Goal: Transaction & Acquisition: Download file/media

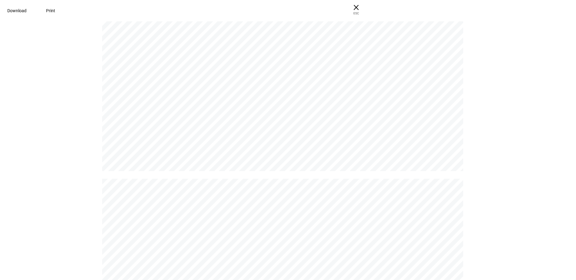
scroll to position [5919, 0]
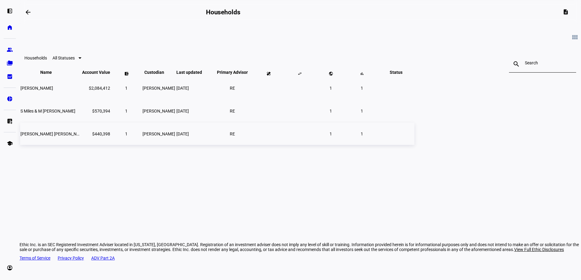
click at [124, 136] on span "[PERSON_NAME] [PERSON_NAME] & [PERSON_NAME]" at bounding box center [71, 133] width 103 height 5
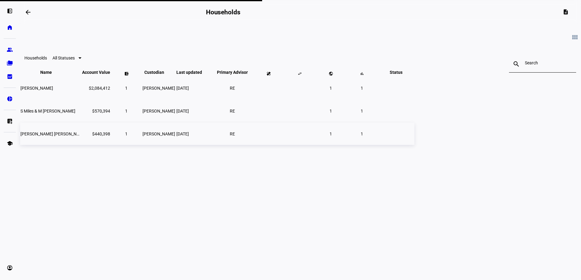
click at [124, 136] on span "[PERSON_NAME] [PERSON_NAME] & [PERSON_NAME]" at bounding box center [71, 133] width 103 height 5
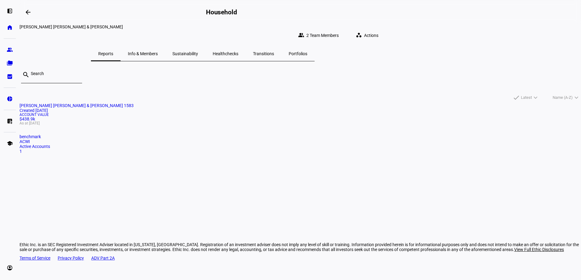
click at [378, 29] on span "Actions" at bounding box center [371, 35] width 14 height 12
click at [329, 127] on div at bounding box center [290, 140] width 581 height 280
click at [165, 113] on div "Created [DATE]" at bounding box center [300, 110] width 561 height 5
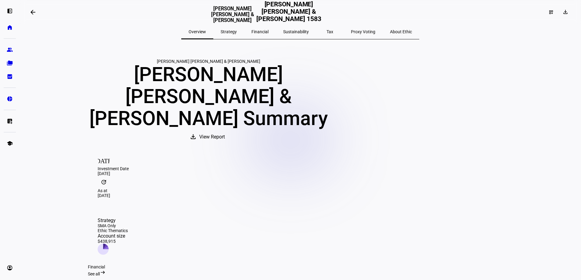
click at [321, 14] on h2 "[PERSON_NAME] [PERSON_NAME] & [PERSON_NAME] 1583" at bounding box center [289, 12] width 66 height 23
click at [33, 13] on mat-icon "arrow_backwards" at bounding box center [32, 12] width 7 height 7
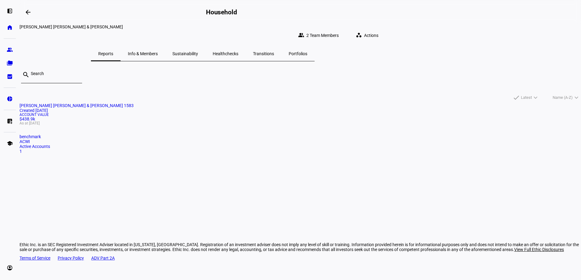
click at [134, 108] on span "[PERSON_NAME] [PERSON_NAME] & [PERSON_NAME] 1583" at bounding box center [77, 105] width 114 height 5
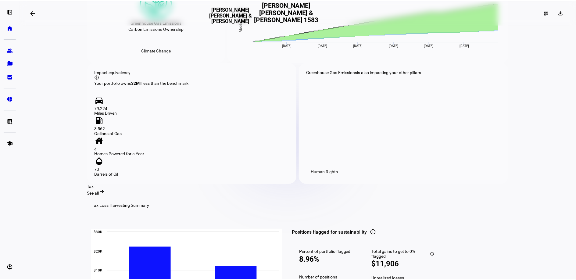
scroll to position [991, 0]
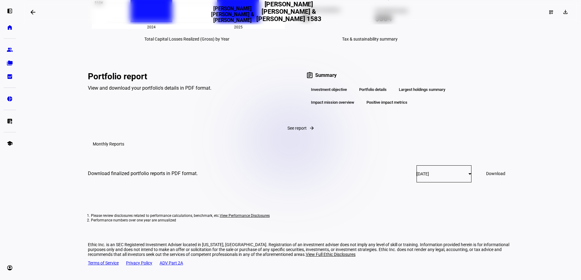
click at [312, 159] on mat-card-content "Download finalized portfolio reports in PDF format. [DATE] Download" at bounding box center [300, 174] width 425 height 40
drag, startPoint x: 345, startPoint y: 70, endPoint x: 342, endPoint y: 88, distance: 18.4
click at [342, 88] on div "Investment objective Portfolio details Largest holdings summary Impact mission …" at bounding box center [403, 97] width 194 height 26
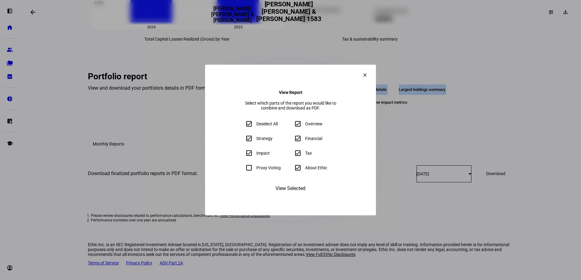
click at [243, 124] on input "Deselect All" at bounding box center [249, 124] width 12 height 12
checkbox input "false"
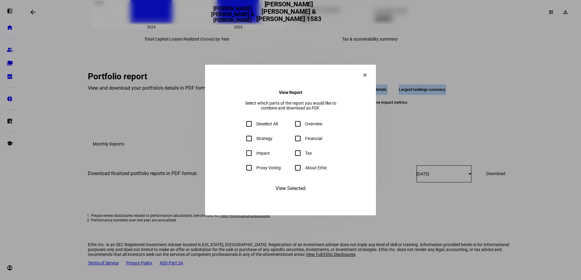
checkbox input "false"
click at [243, 141] on input "Strategy" at bounding box center [249, 138] width 12 height 12
checkbox input "true"
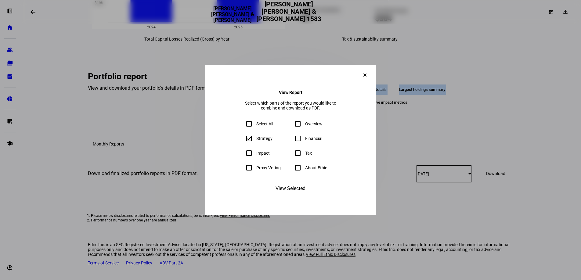
click at [243, 155] on input "Impact" at bounding box center [249, 153] width 12 height 12
checkbox input "true"
click at [298, 123] on input "Overview" at bounding box center [298, 124] width 12 height 12
checkbox input "true"
click at [293, 154] on input "Tax" at bounding box center [298, 153] width 12 height 12
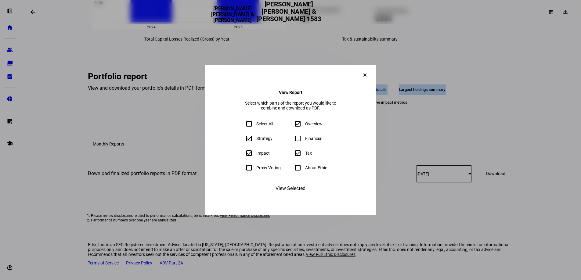
checkbox input "true"
click at [297, 169] on input "About Ethic" at bounding box center [298, 168] width 12 height 12
checkbox input "true"
click at [285, 196] on span "View Selected" at bounding box center [290, 188] width 30 height 15
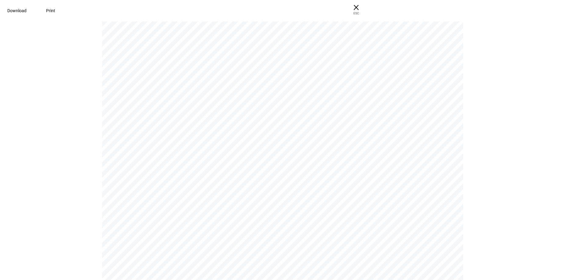
scroll to position [3574, 0]
click at [27, 12] on span "Download" at bounding box center [16, 10] width 19 height 5
